Goal: Task Accomplishment & Management: Use online tool/utility

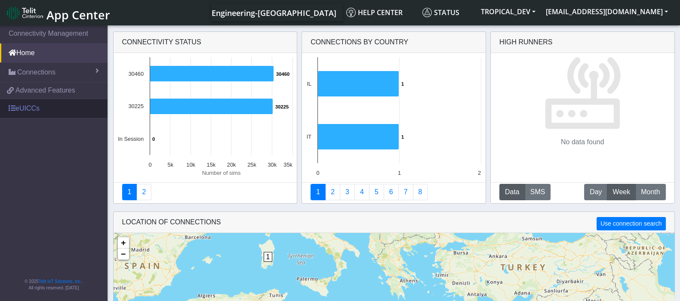
click at [30, 110] on link "eUICCs" at bounding box center [54, 108] width 108 height 19
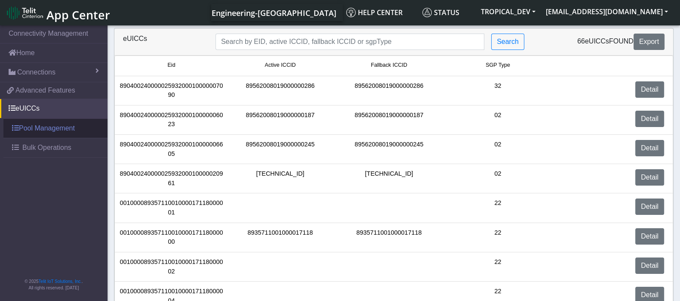
click at [29, 128] on link "Pool Management" at bounding box center [55, 128] width 104 height 19
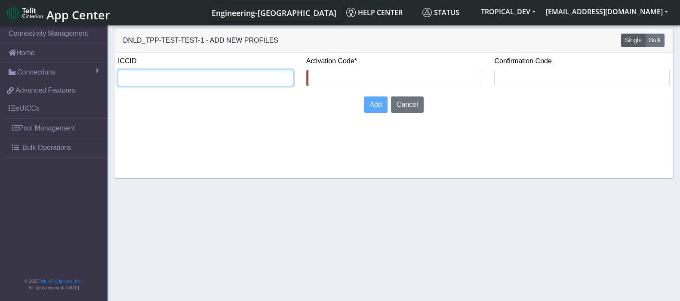
click at [192, 74] on input "text" at bounding box center [206, 78] width 176 height 16
click at [244, 75] on input "text" at bounding box center [206, 78] width 176 height 16
paste input "8935711001000080120"
type input "8935711001000080120"
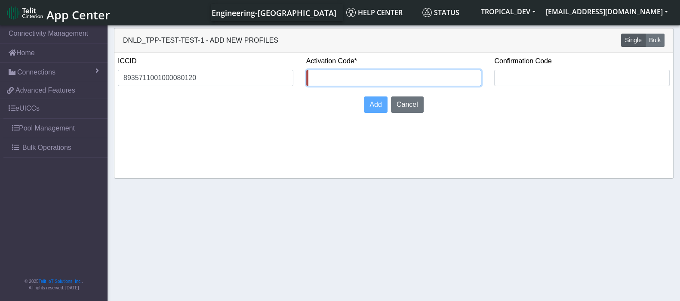
click at [321, 77] on input "text" at bounding box center [394, 78] width 176 height 16
type input "1234567"
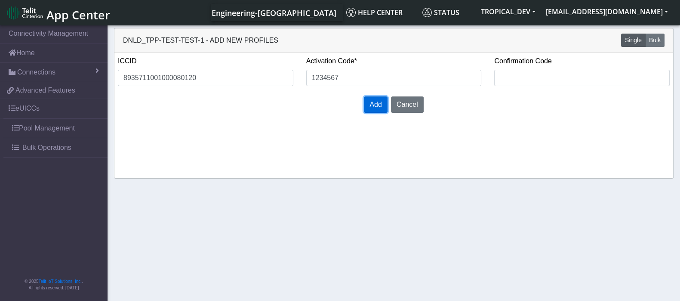
click at [375, 108] on span "Add" at bounding box center [376, 104] width 12 height 7
